Goal: Task Accomplishment & Management: Use online tool/utility

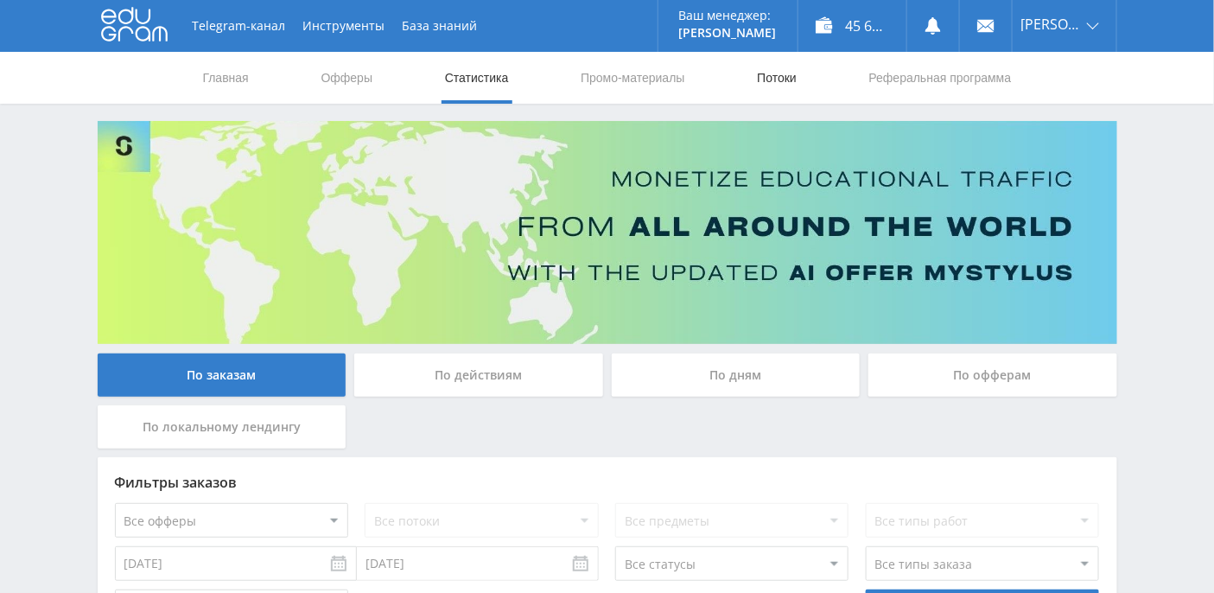
click at [798, 76] on link "Потоки" at bounding box center [776, 78] width 43 height 52
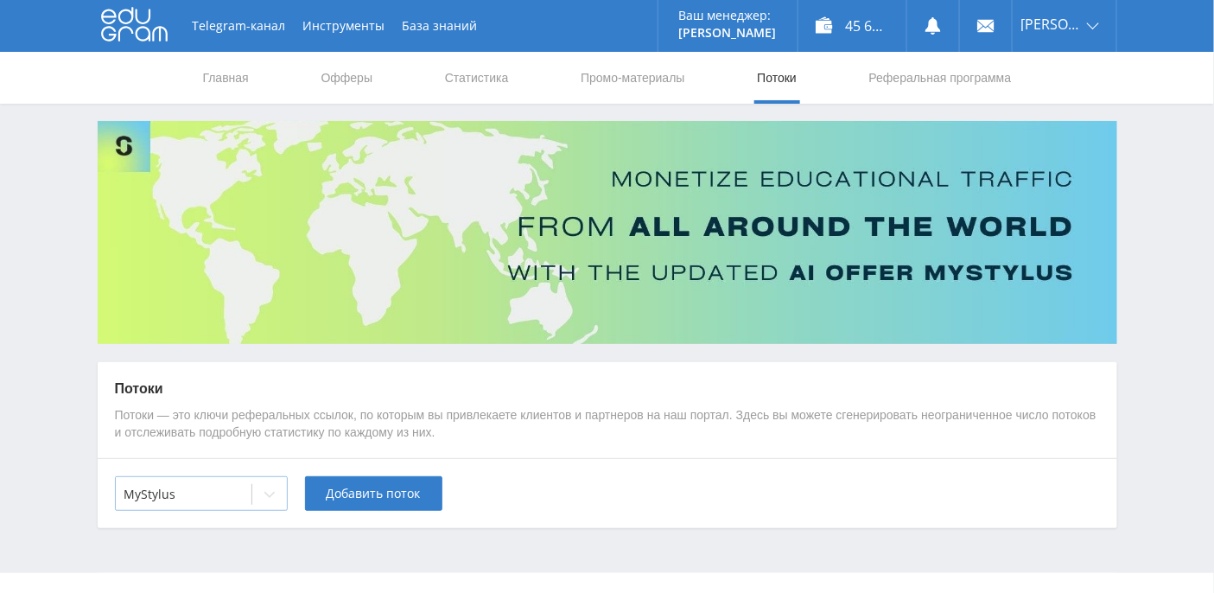
click at [267, 491] on icon at bounding box center [270, 494] width 14 height 14
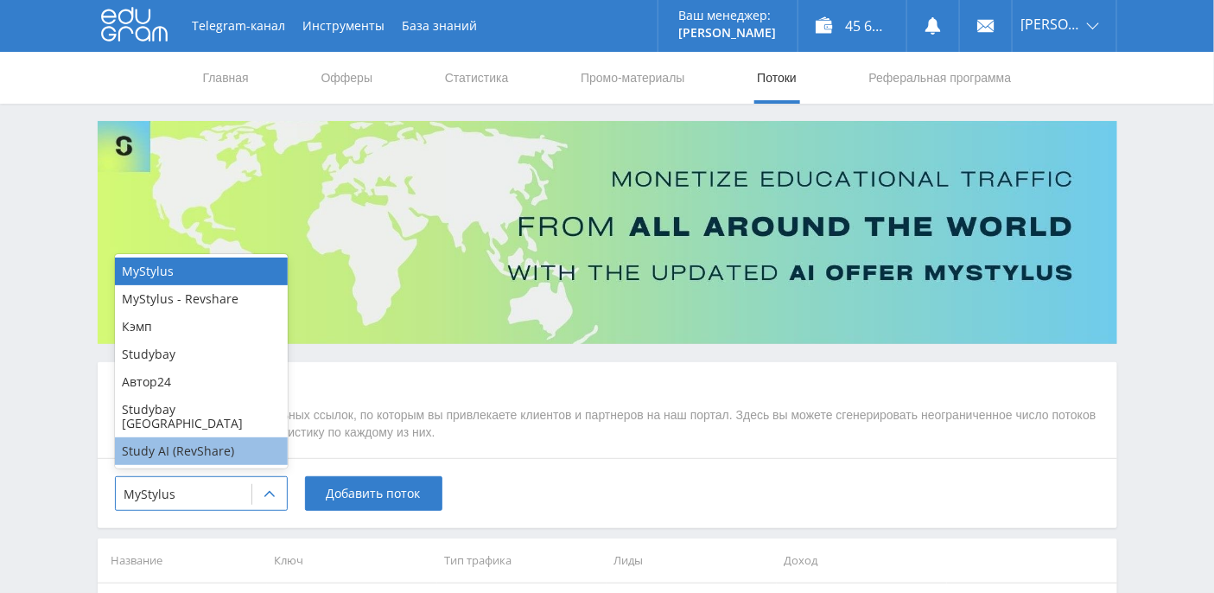
click at [220, 454] on div "Study AI (RevShare)" at bounding box center [201, 451] width 173 height 28
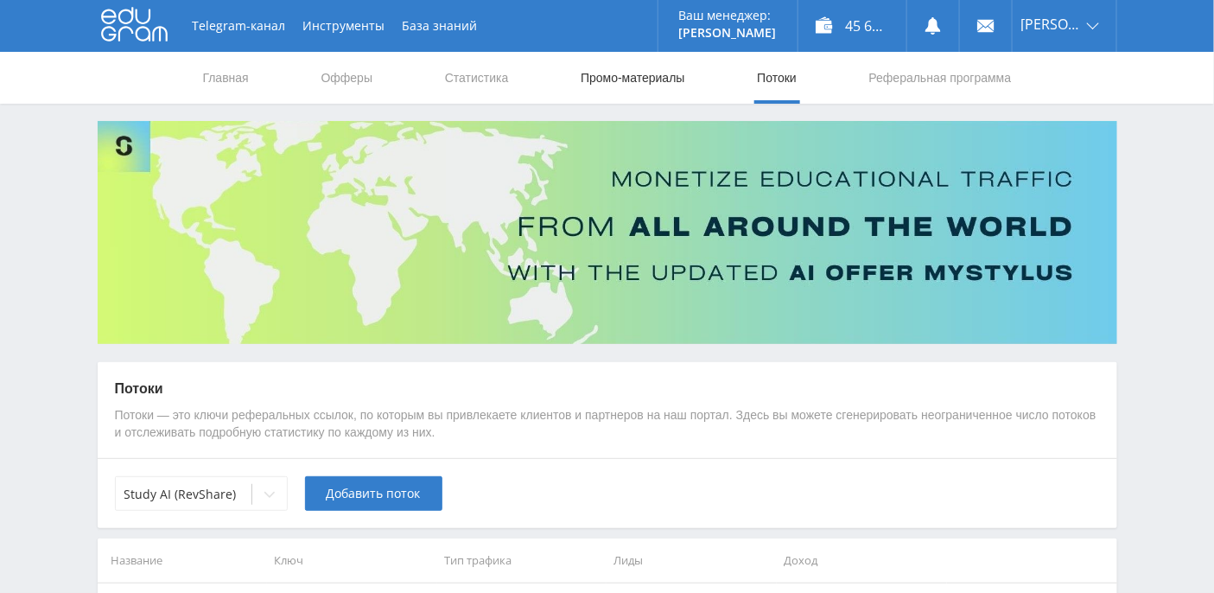
click at [627, 77] on link "Промо-материалы" at bounding box center [632, 78] width 107 height 52
select select "376"
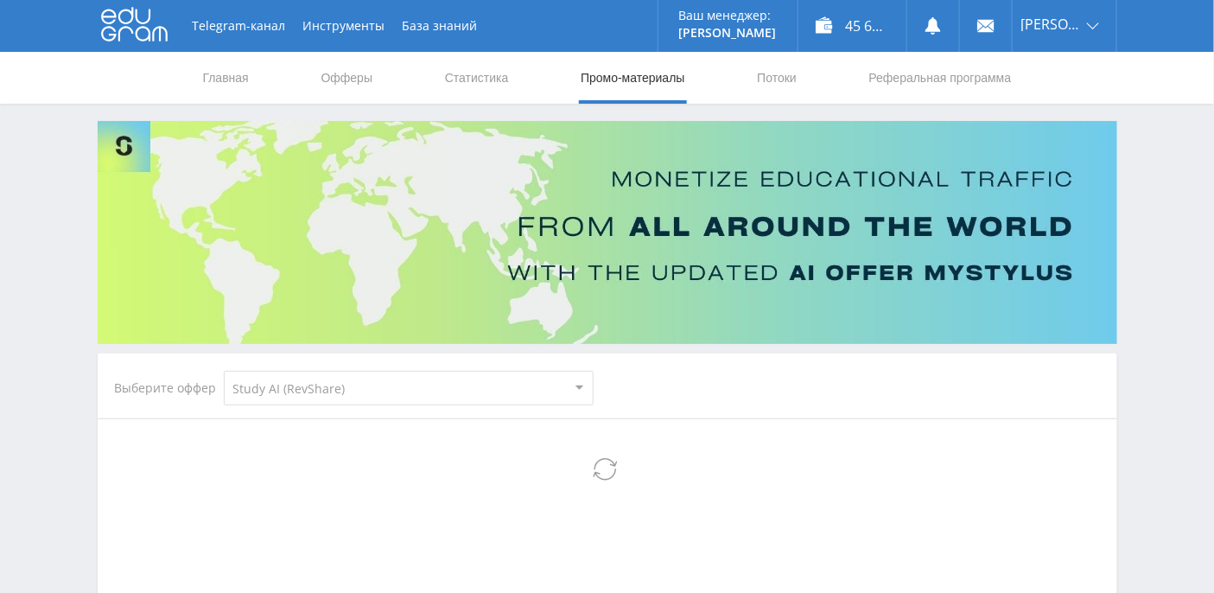
select select "376"
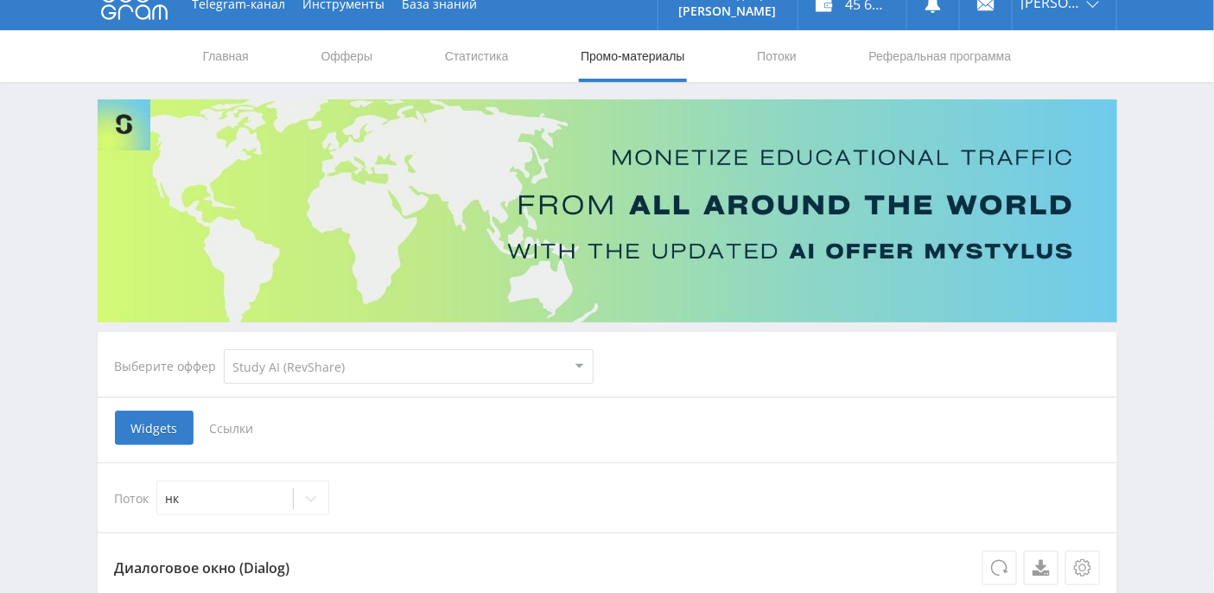
scroll to position [230, 0]
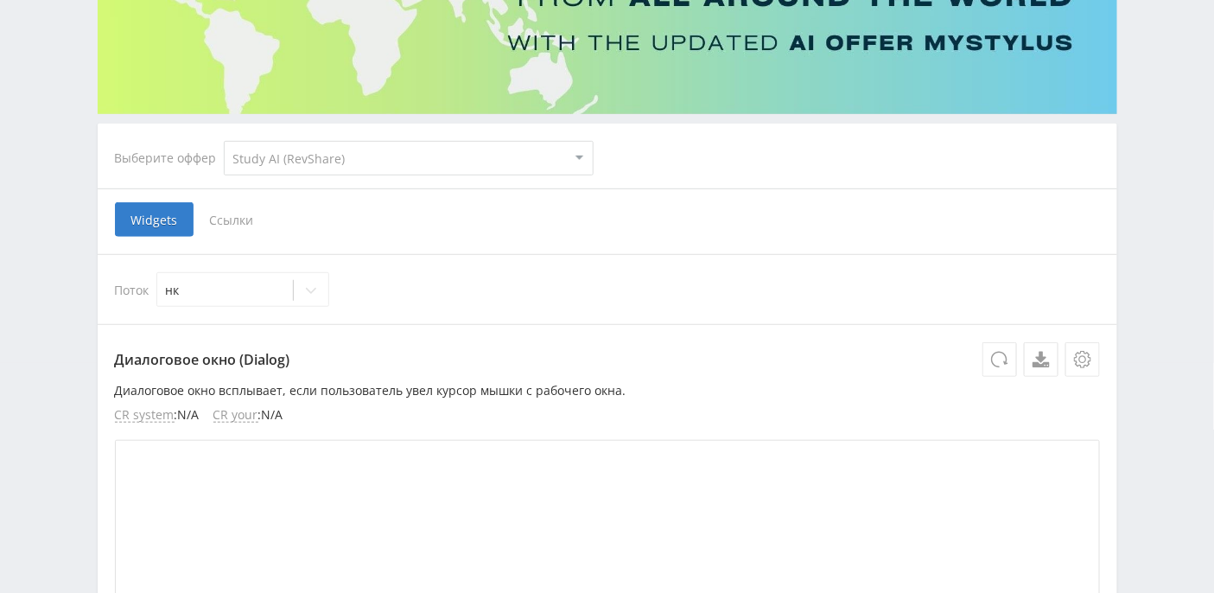
click at [575, 153] on select "MyStylus MyStylus - Revshare Кэмп Studybay Автор24 Studybay [GEOGRAPHIC_DATA] S…" at bounding box center [409, 158] width 370 height 35
click at [224, 141] on select "MyStylus MyStylus - Revshare Кэмп Studybay Автор24 Studybay [GEOGRAPHIC_DATA] S…" at bounding box center [409, 158] width 370 height 35
click at [229, 221] on span "Ссылки" at bounding box center [232, 219] width 77 height 35
click at [0, 0] on input "Ссылки" at bounding box center [0, 0] width 0 height 0
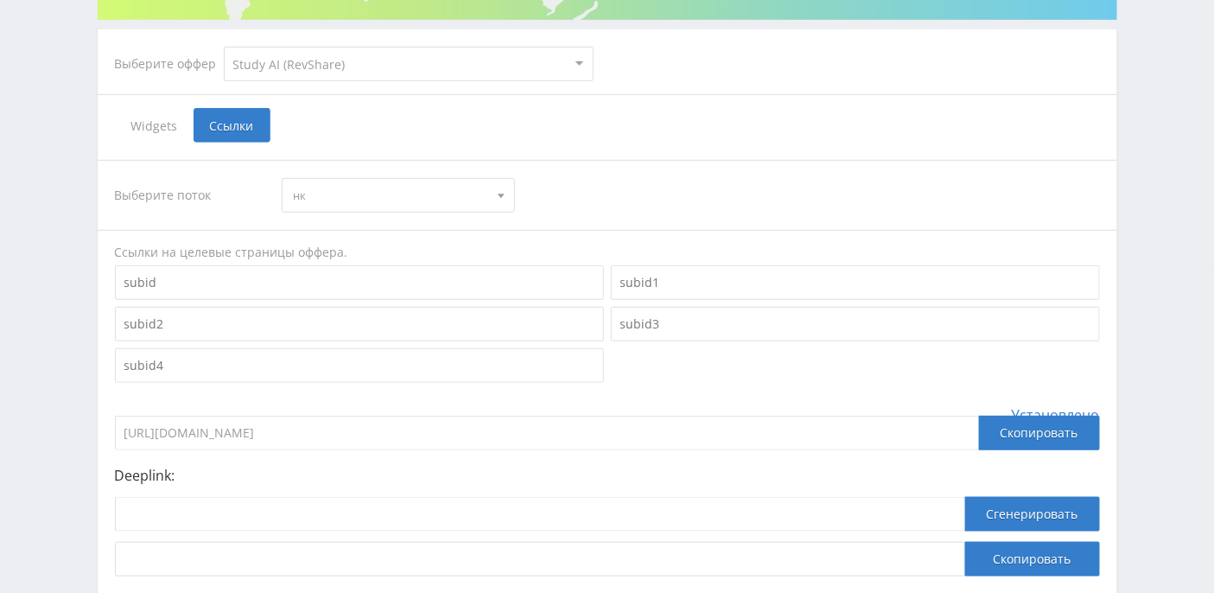
scroll to position [346, 0]
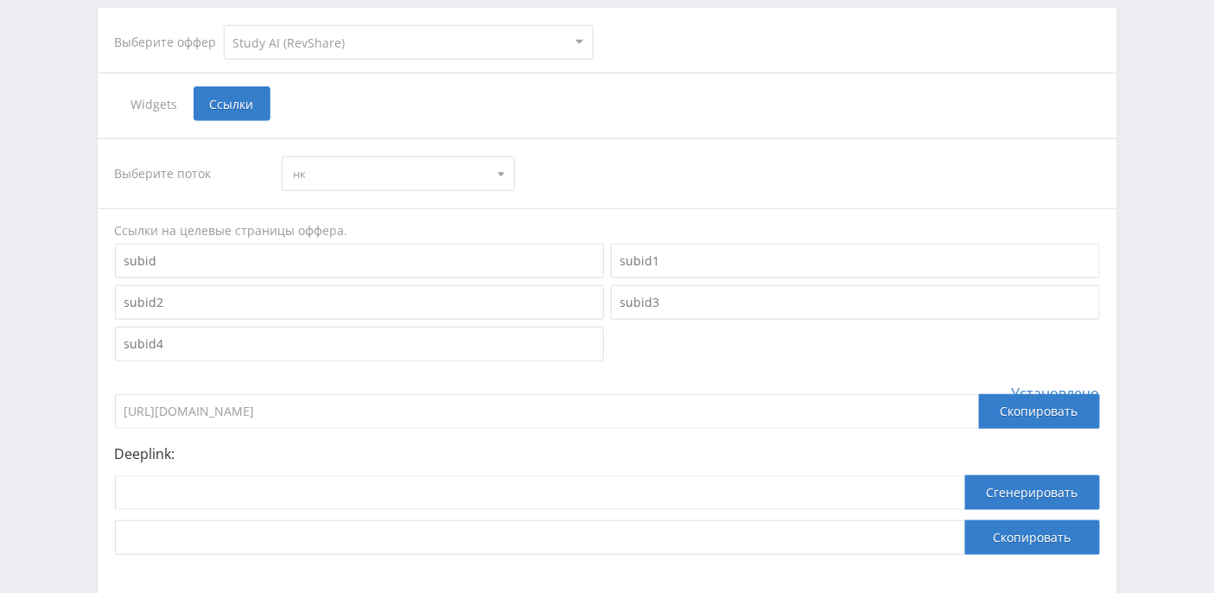
click at [496, 175] on div at bounding box center [501, 173] width 26 height 33
click at [353, 308] on button "кm" at bounding box center [399, 306] width 232 height 24
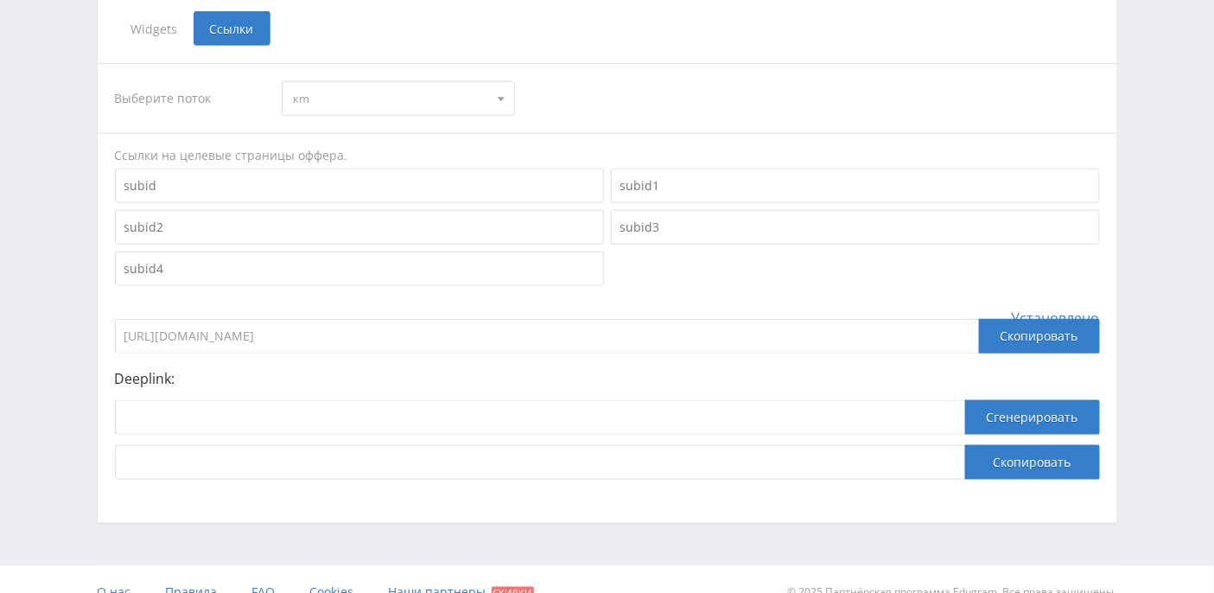
scroll to position [443, 0]
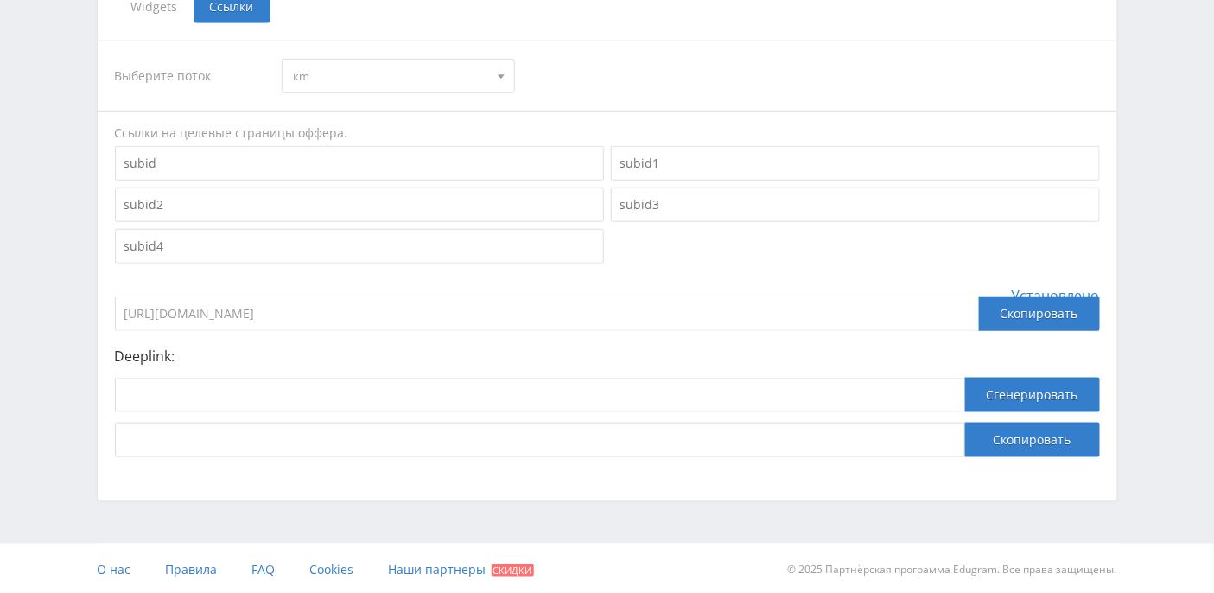
drag, startPoint x: 404, startPoint y: 314, endPoint x: 88, endPoint y: 308, distance: 315.4
click at [89, 308] on div "Выберите оффер MyStylus MyStylus - Revshare Кэмп Studybay Автор24 Studybay [GEO…" at bounding box center [607, 89] width 1037 height 823
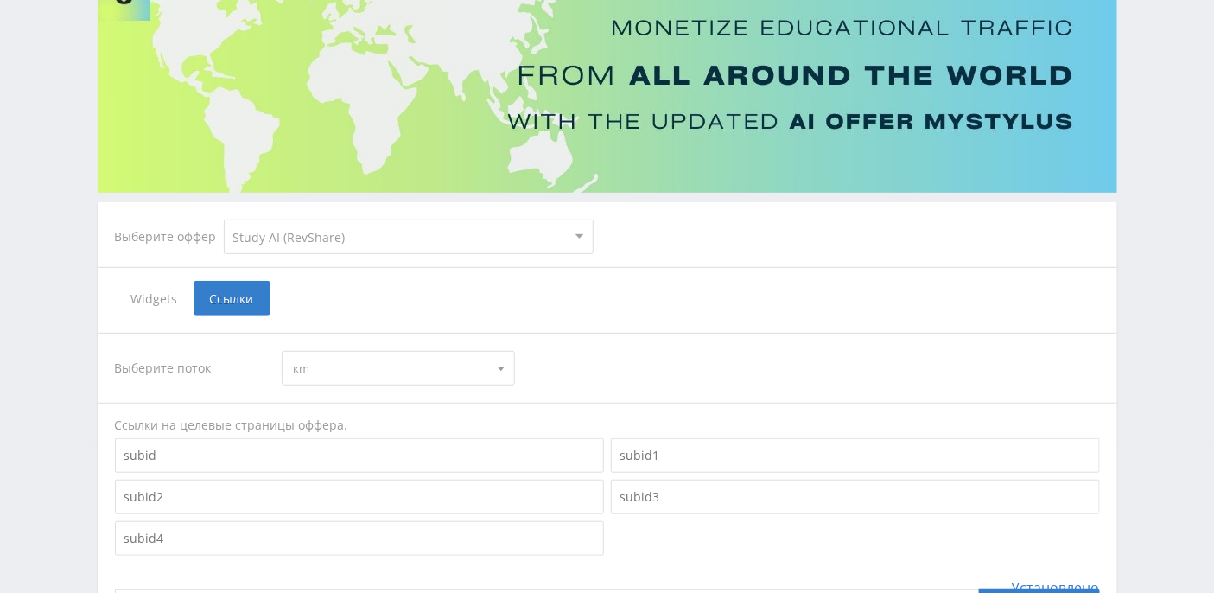
scroll to position [188, 0]
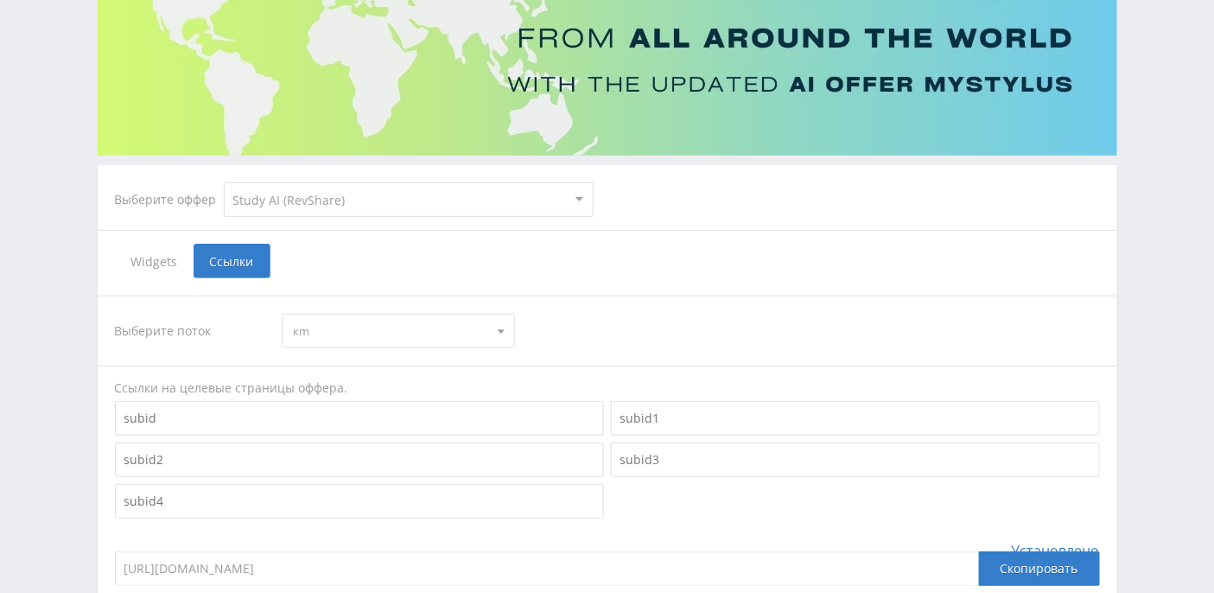
click at [569, 201] on select "MyStylus MyStylus - Revshare Кэмп Studybay Автор24 Studybay [GEOGRAPHIC_DATA] S…" at bounding box center [409, 199] width 370 height 35
click at [317, 330] on span "кm" at bounding box center [390, 331] width 195 height 33
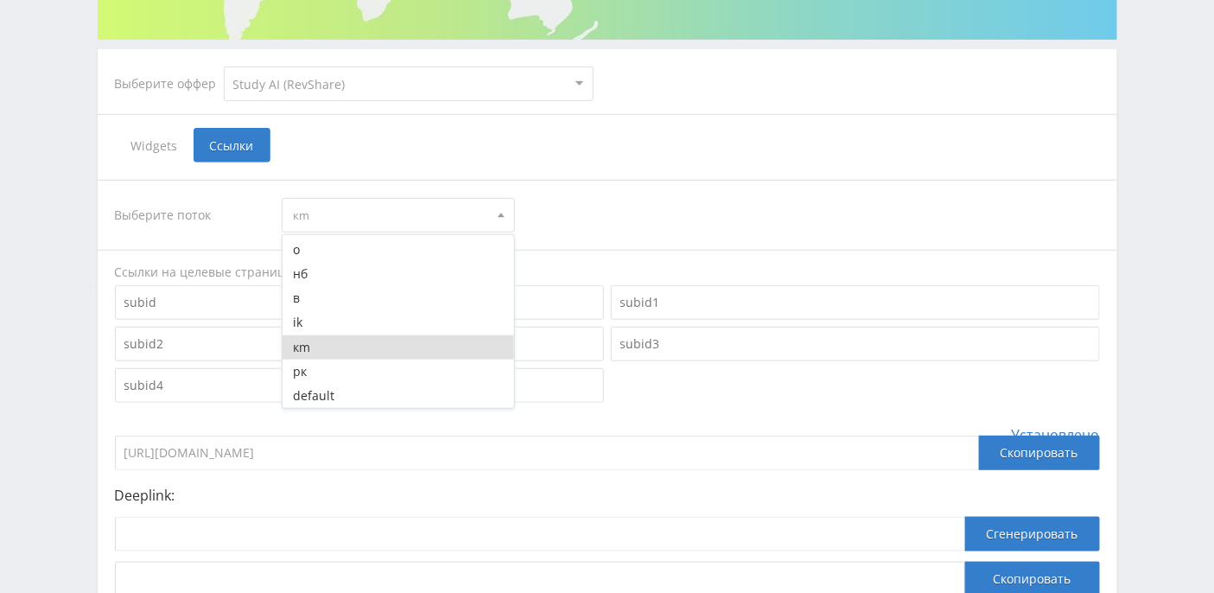
scroll to position [0, 0]
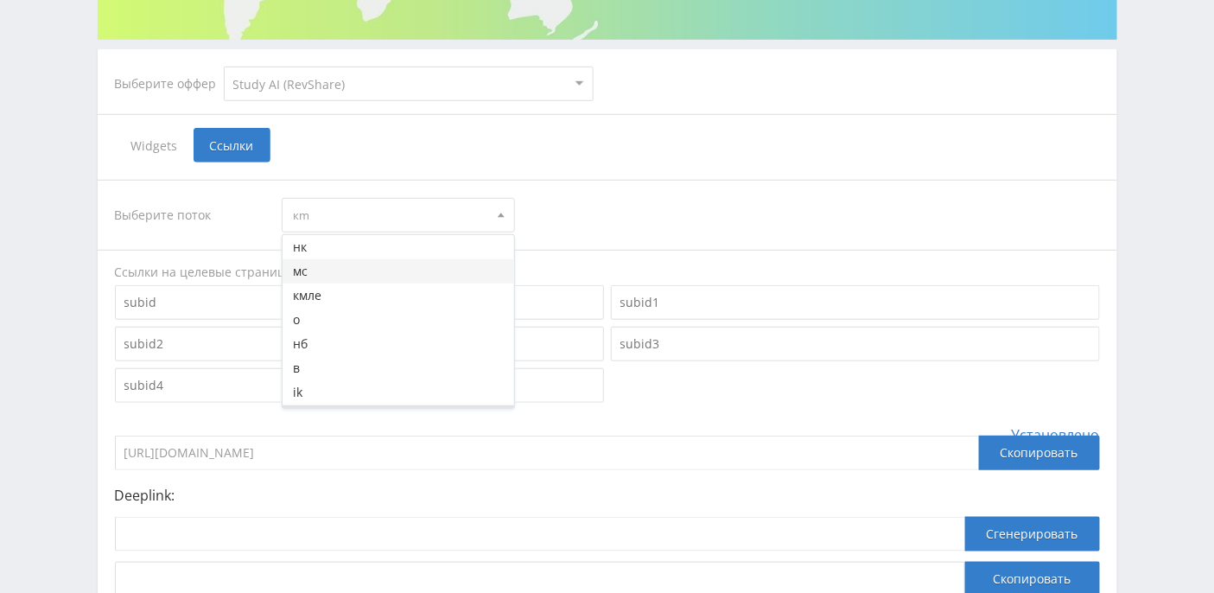
click at [330, 272] on button "мс" at bounding box center [399, 271] width 232 height 24
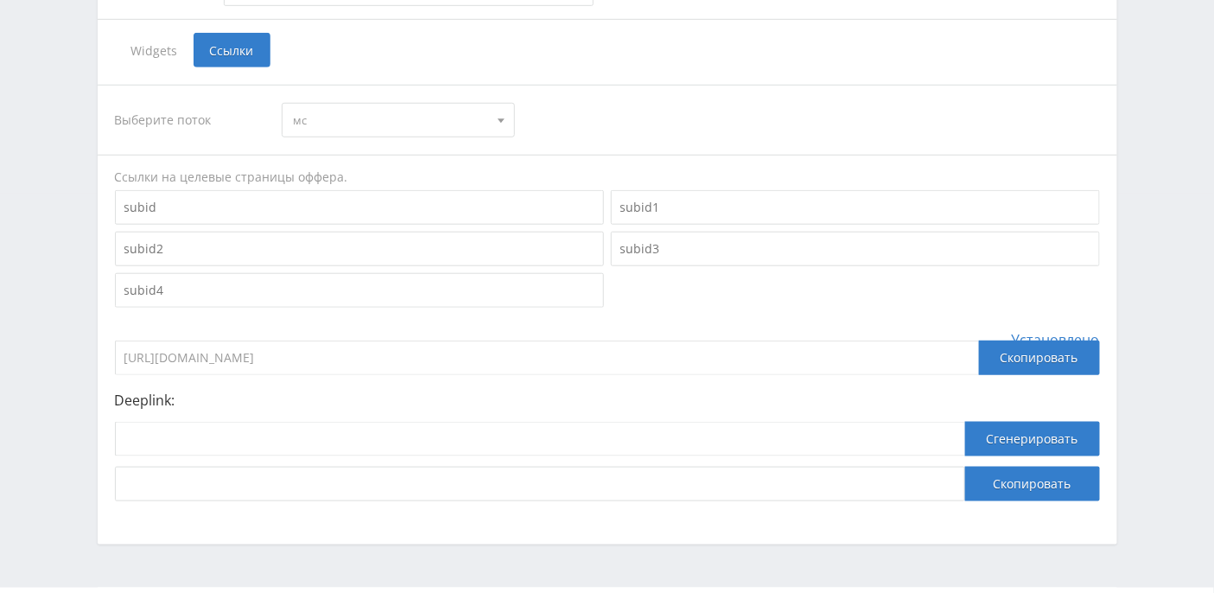
scroll to position [419, 0]
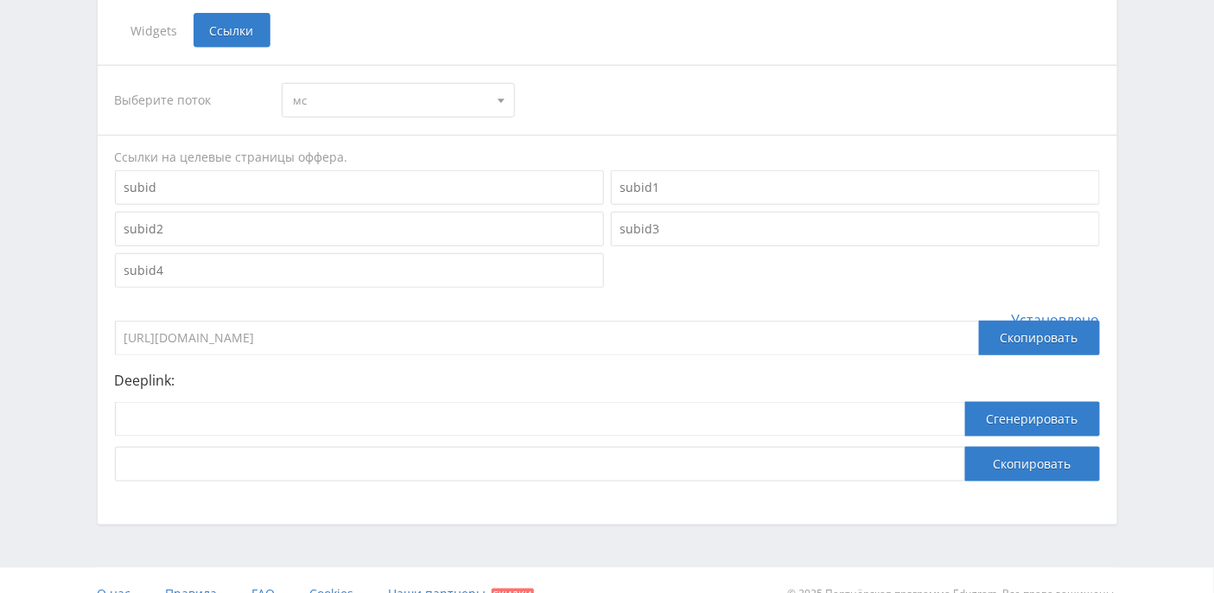
click at [500, 98] on span at bounding box center [501, 102] width 7 height 9
click at [637, 56] on div "Выберите поток мс нк мс [GEOGRAPHIC_DATA] о нб в ik кm рк default Ссылки на цел…" at bounding box center [608, 273] width 1020 height 451
drag, startPoint x: 409, startPoint y: 335, endPoint x: 89, endPoint y: 350, distance: 320.0
click at [90, 351] on div "Выберите оффер MyStylus MyStylus - Revshare Кэмп Studybay Автор24 Studybay [GEO…" at bounding box center [607, 113] width 1037 height 823
click at [364, 410] on input at bounding box center [540, 419] width 850 height 35
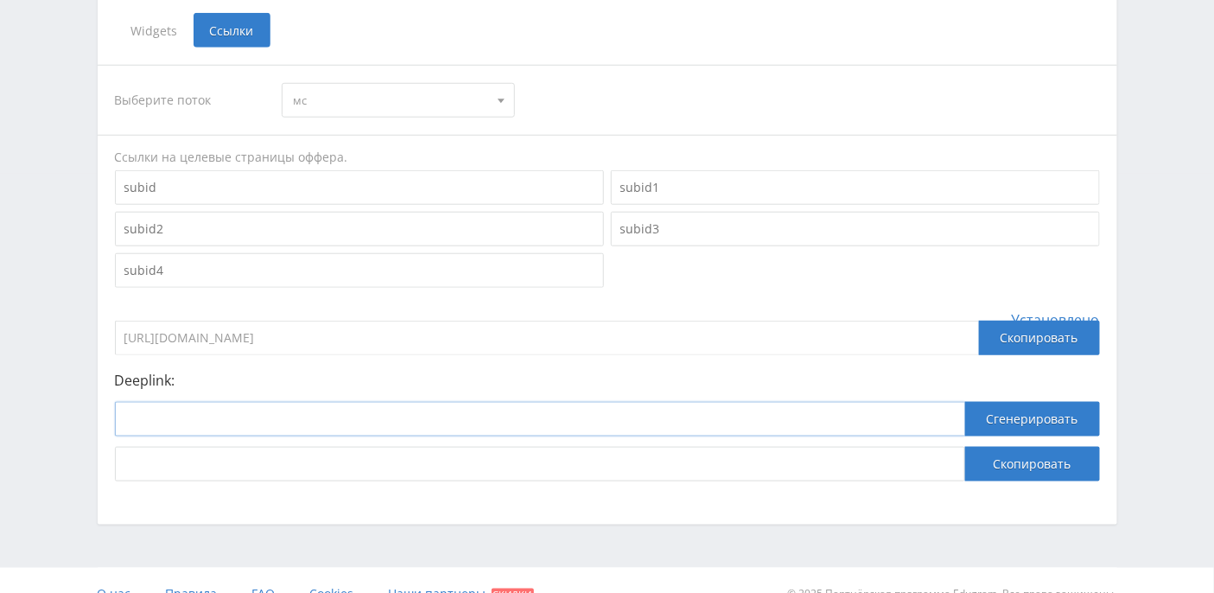
paste input "[URL]"
type input "[URL]"
click at [1049, 413] on button "Сгенерировать" at bounding box center [1032, 419] width 135 height 35
drag, startPoint x: 848, startPoint y: 466, endPoint x: 45, endPoint y: 453, distance: 803.7
click at [45, 453] on div "Telegram-канал Инструменты База знаний Ваш менеджер: [PERSON_NAME] Alex Online …" at bounding box center [607, 100] width 1214 height 1039
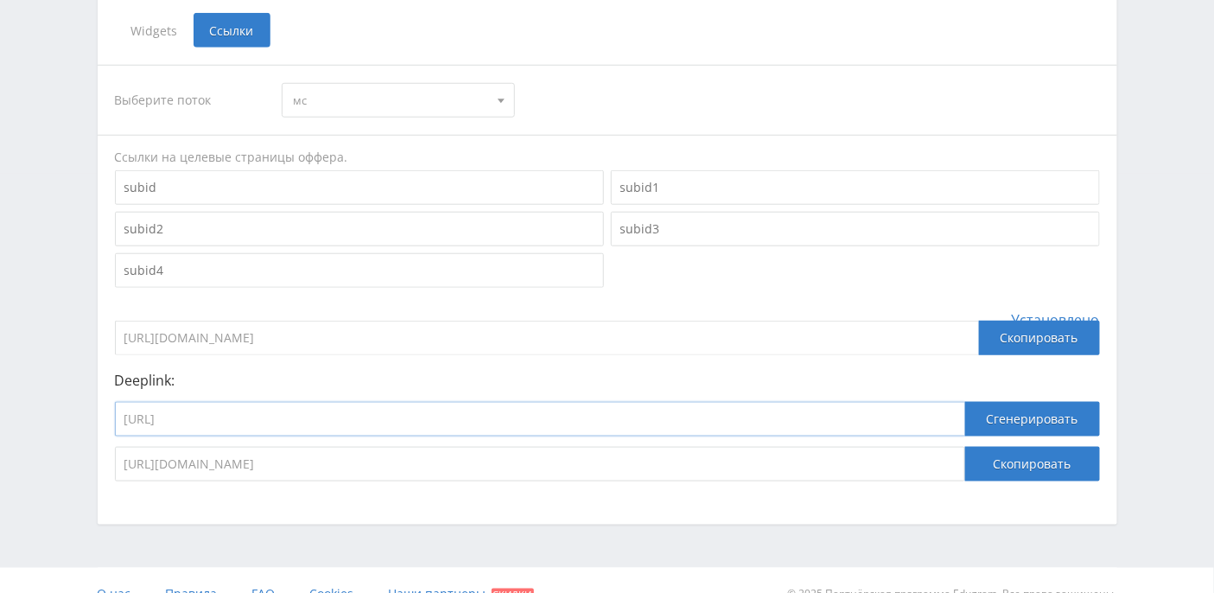
click at [416, 409] on input "[URL]" at bounding box center [540, 419] width 850 height 35
click at [1002, 417] on button "Сгенерировать" at bounding box center [1032, 419] width 135 height 35
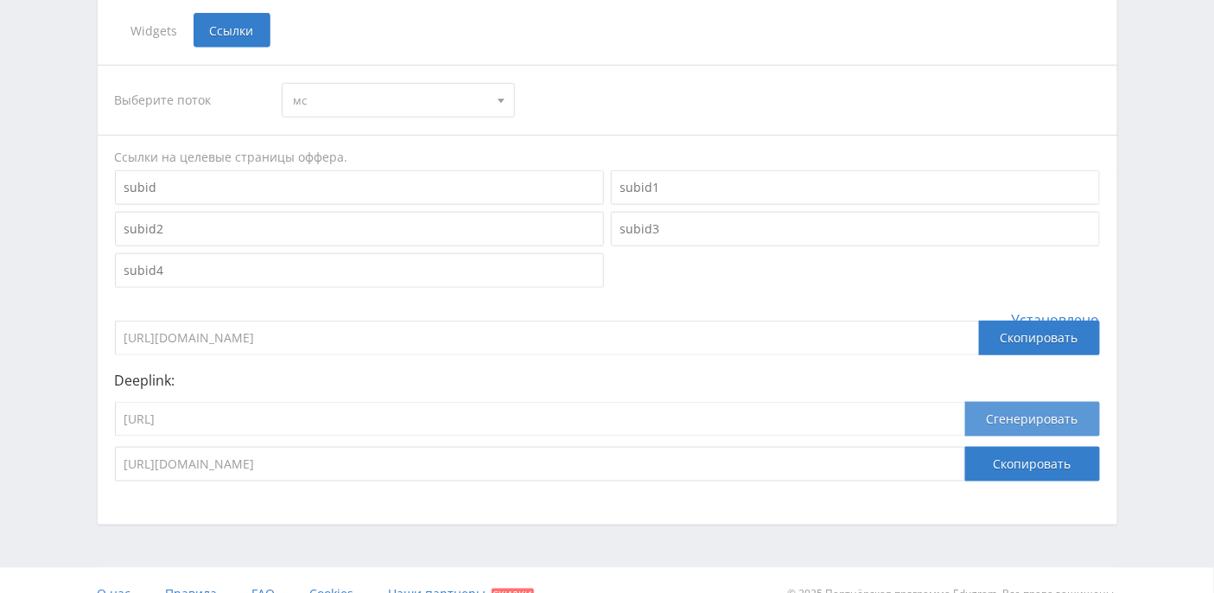
click at [1002, 417] on button "Сгенерировать" at bounding box center [1032, 419] width 135 height 35
click at [367, 414] on input "[URL]" at bounding box center [540, 419] width 850 height 35
type input "[URL]"
click at [1001, 424] on button "Сгенерировать" at bounding box center [1032, 419] width 135 height 35
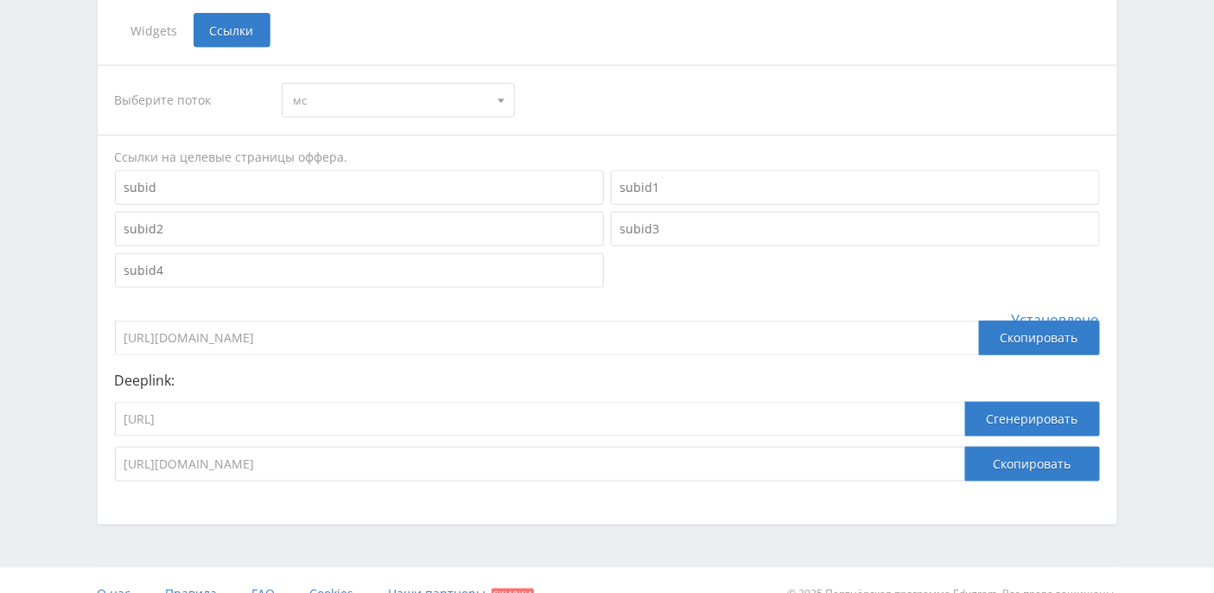
click at [1001, 424] on button "Сгенерировать" at bounding box center [1032, 419] width 135 height 35
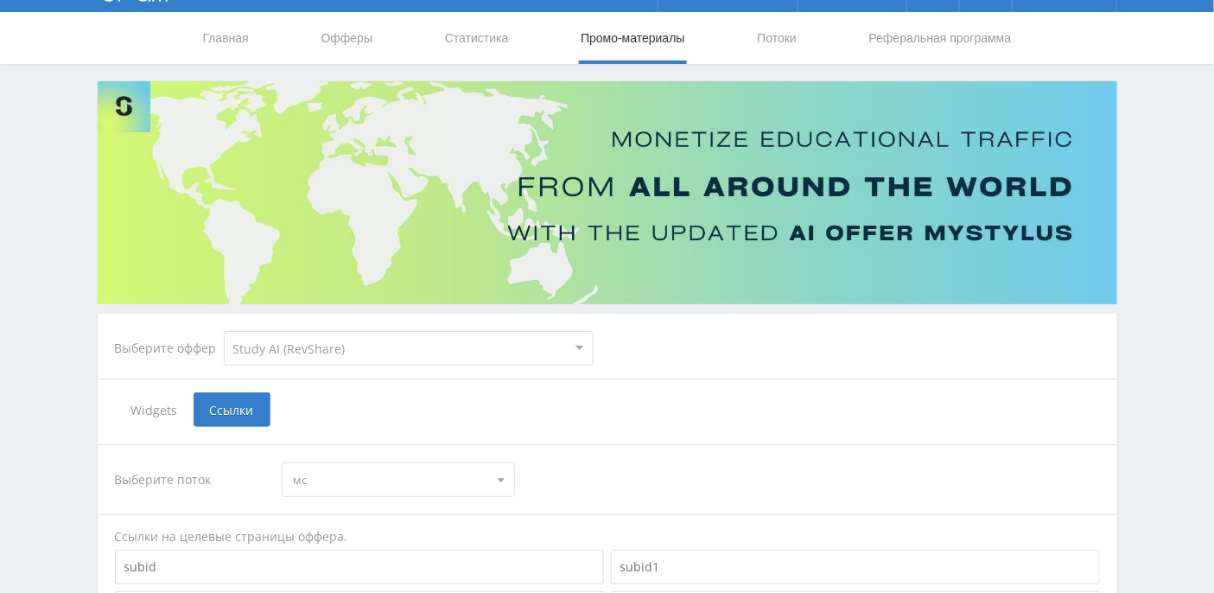
scroll to position [0, 0]
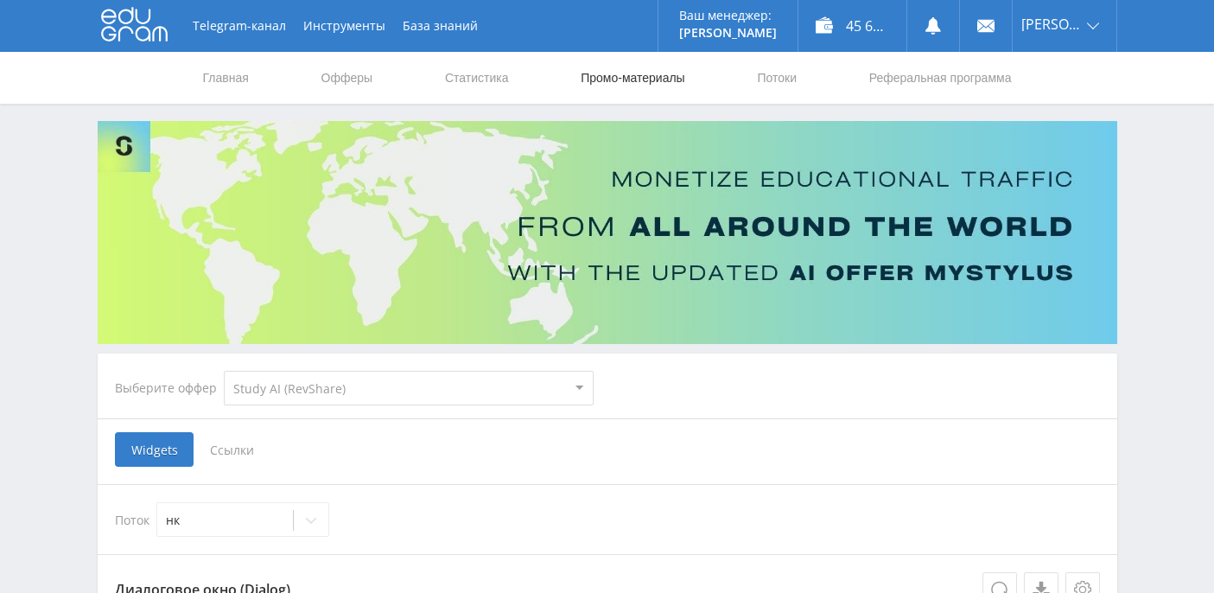
select select "376"
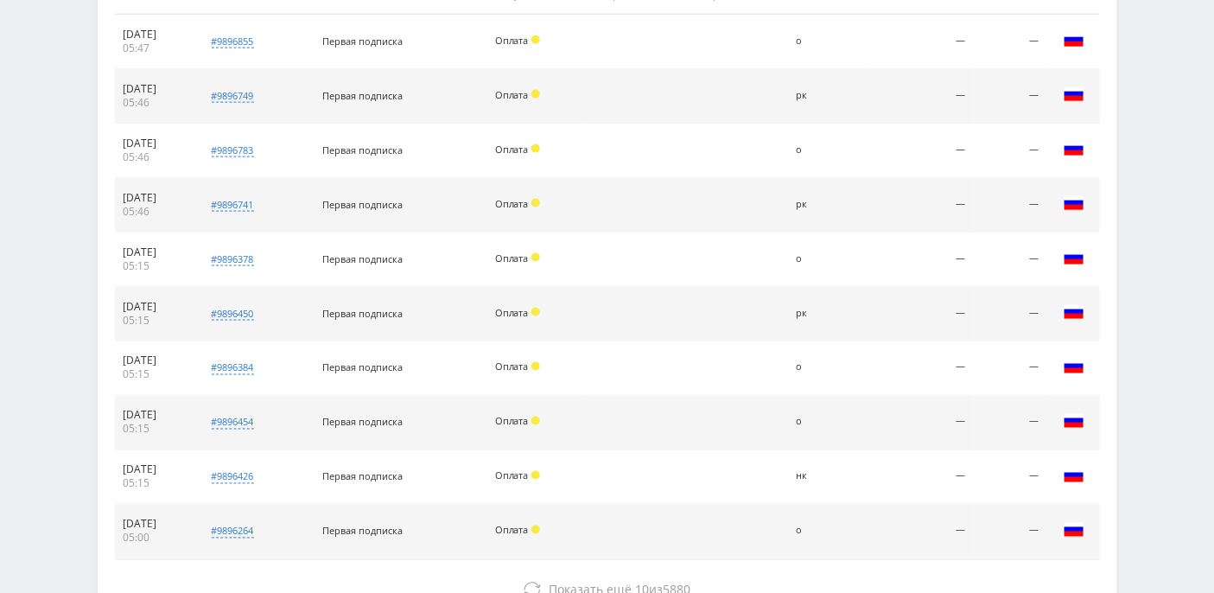
scroll to position [621, 0]
